Goal: Task Accomplishment & Management: Manage account settings

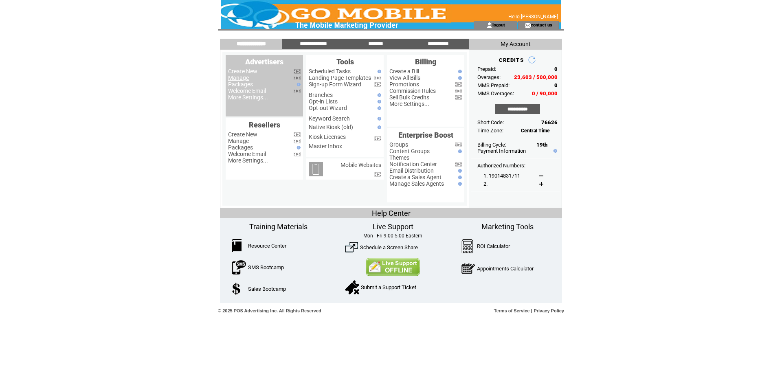
click at [239, 78] on link "Manage" at bounding box center [238, 78] width 21 height 7
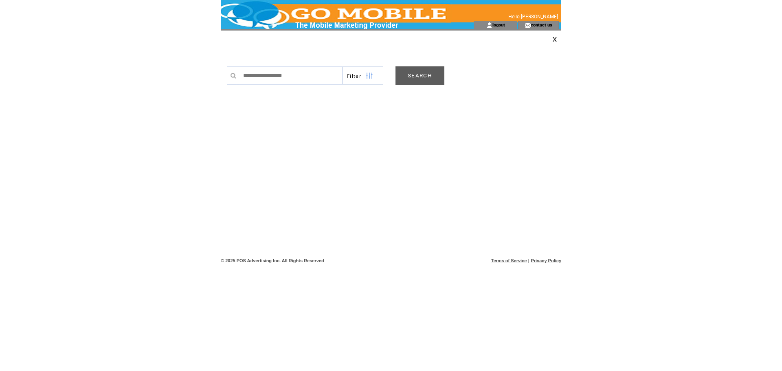
click at [423, 67] on link "SEARCH" at bounding box center [419, 75] width 49 height 18
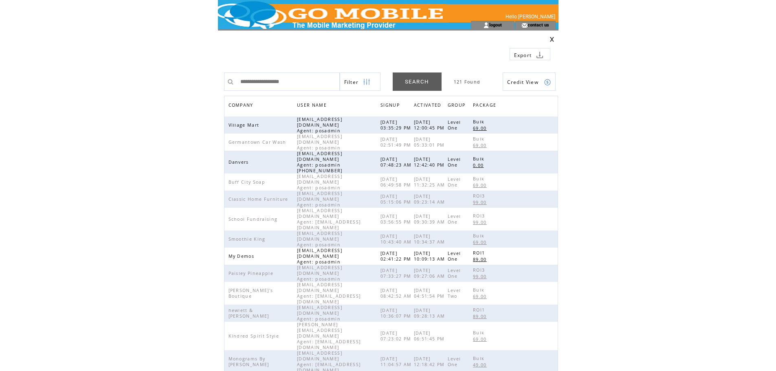
click at [386, 106] on span "SIGNUP" at bounding box center [390, 106] width 21 height 12
click at [388, 105] on span "SIGNUP" at bounding box center [390, 106] width 21 height 12
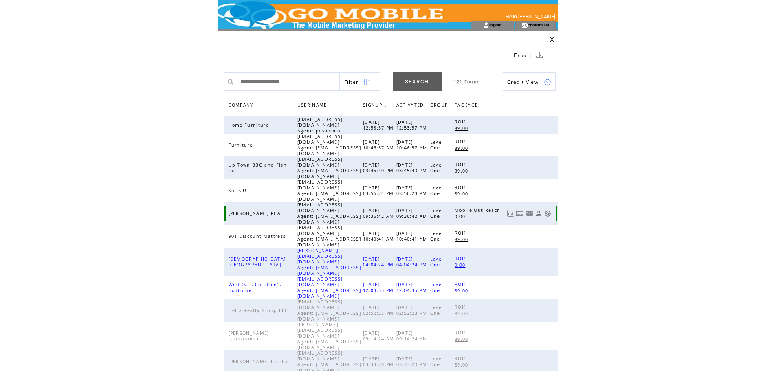
click at [548, 210] on link at bounding box center [547, 213] width 7 height 7
